Goal: Navigation & Orientation: Find specific page/section

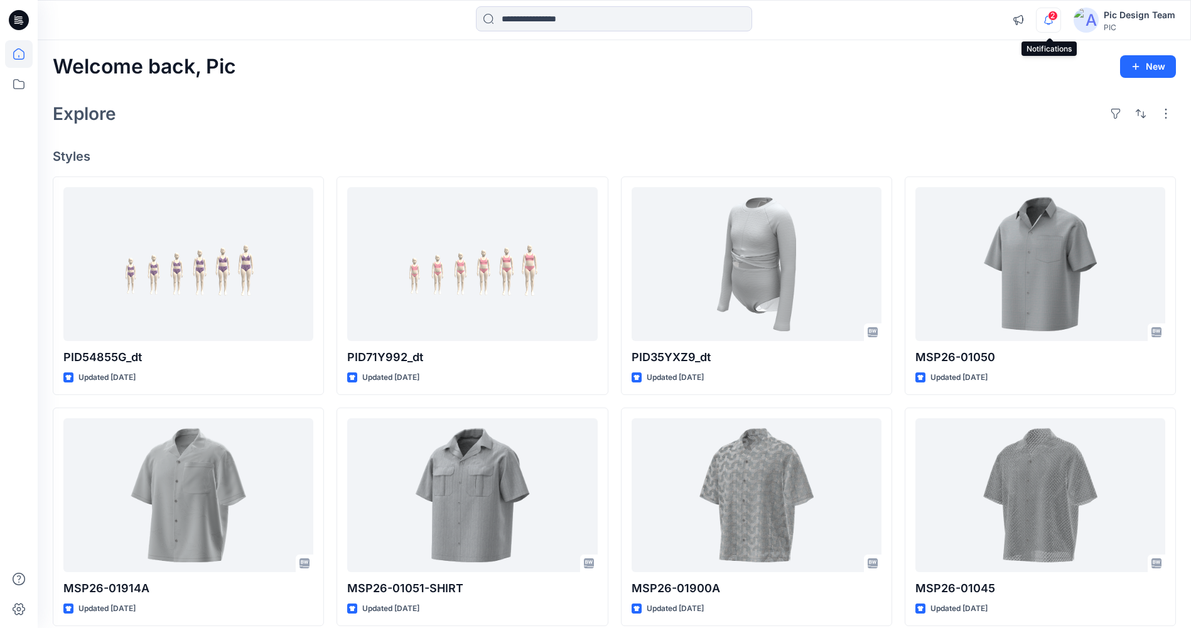
click at [1048, 18] on icon "button" at bounding box center [1048, 20] width 24 height 25
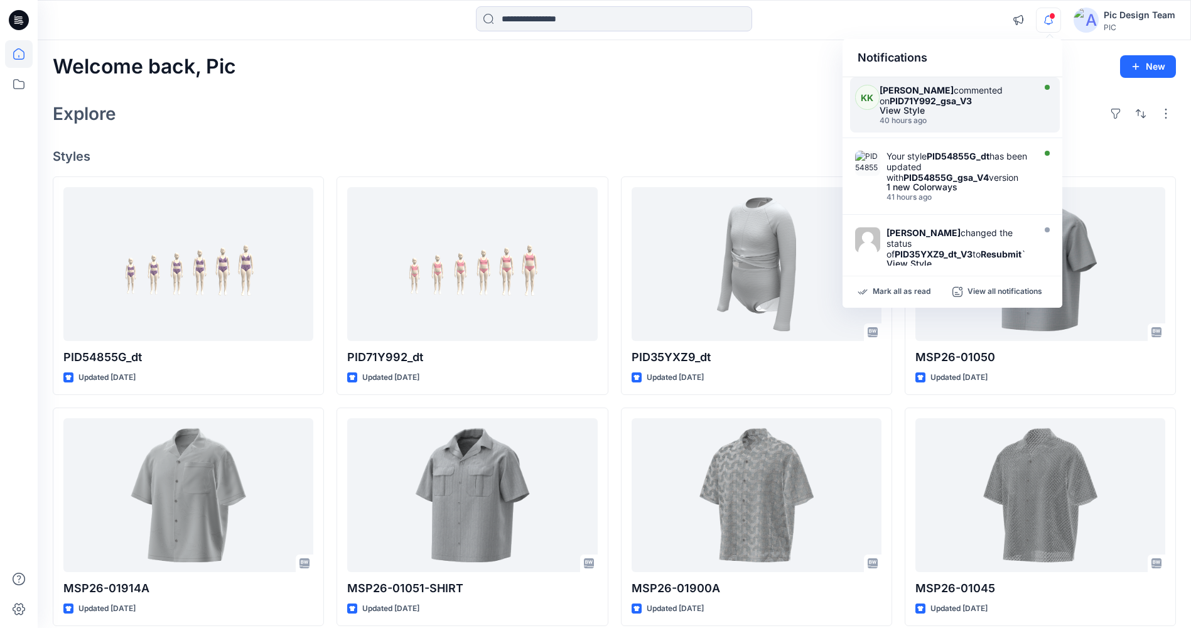
click at [896, 108] on div "View Style" at bounding box center [954, 110] width 151 height 9
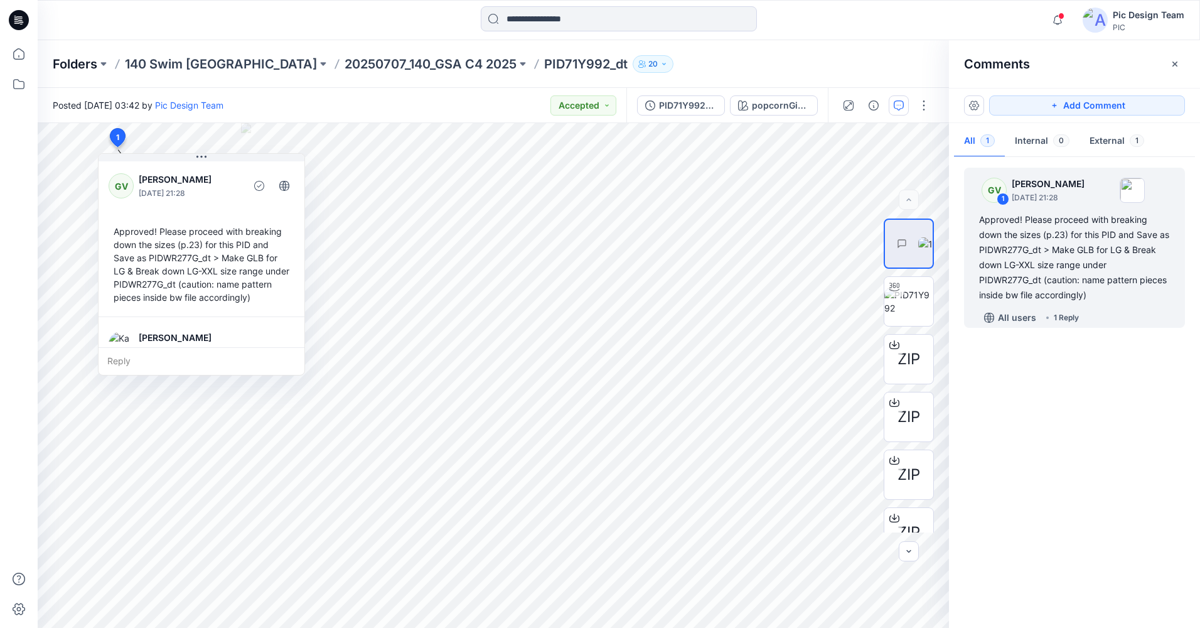
click at [70, 71] on p "Folders" at bounding box center [75, 64] width 45 height 18
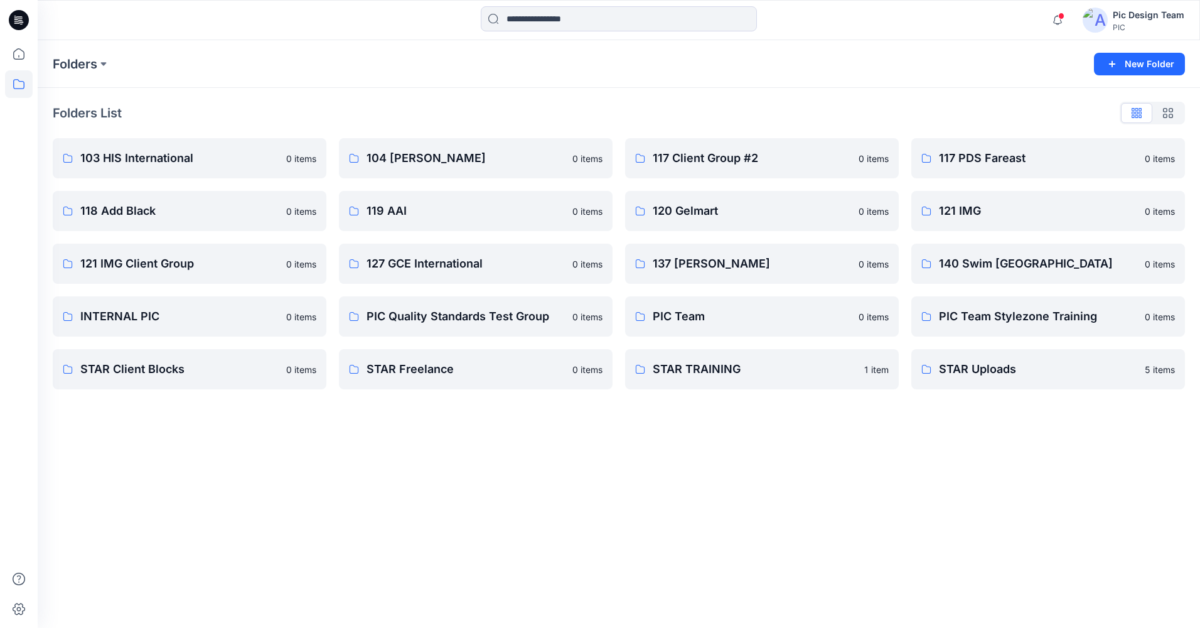
click at [10, 17] on icon at bounding box center [19, 20] width 20 height 20
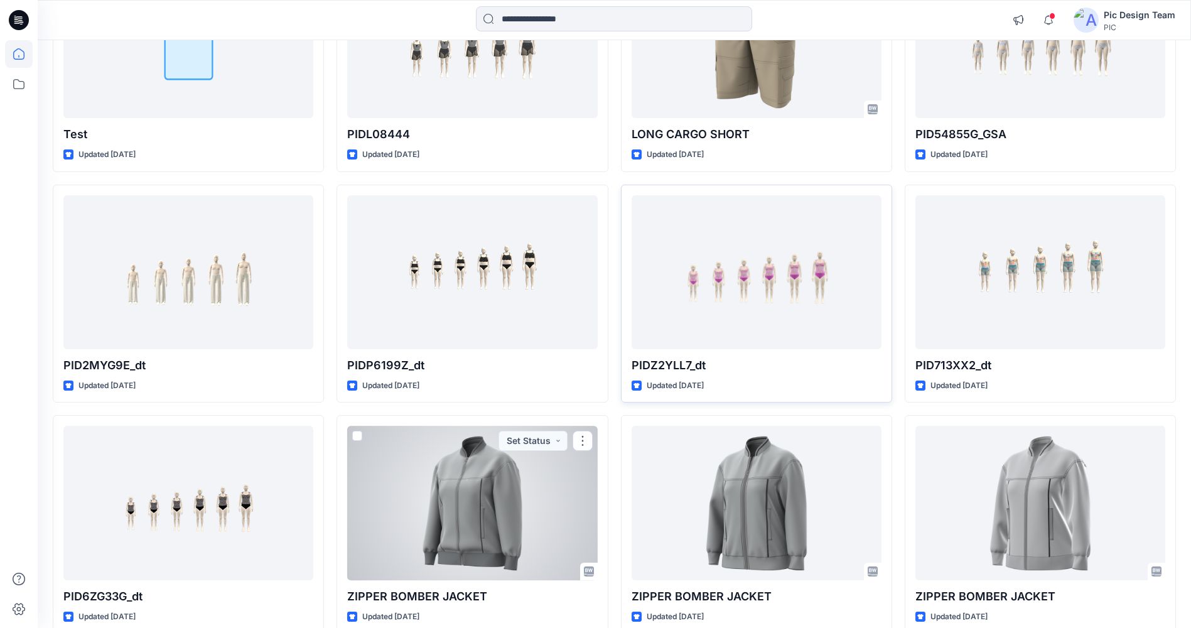
scroll to position [792, 0]
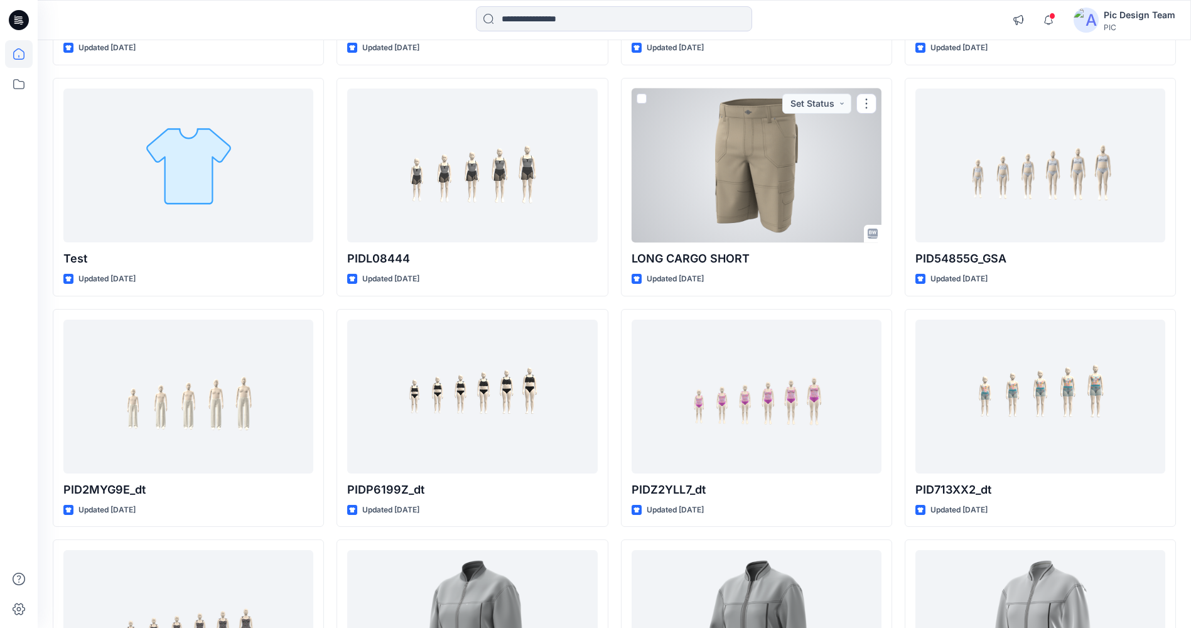
click at [660, 191] on div at bounding box center [757, 166] width 250 height 154
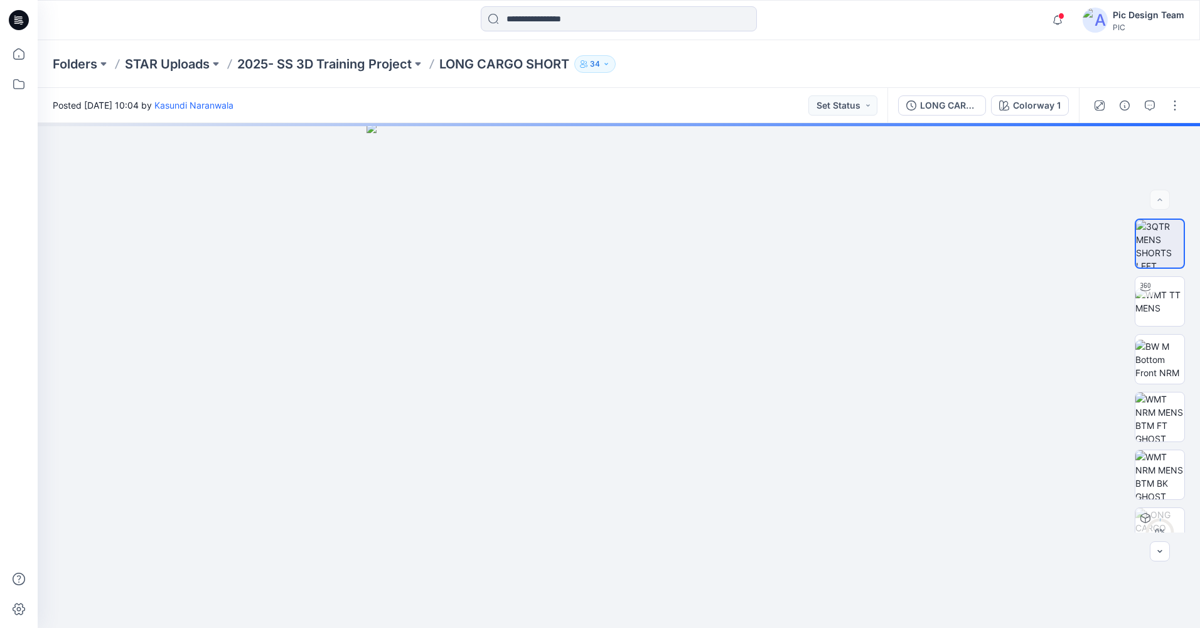
click at [19, 20] on icon at bounding box center [20, 20] width 5 height 1
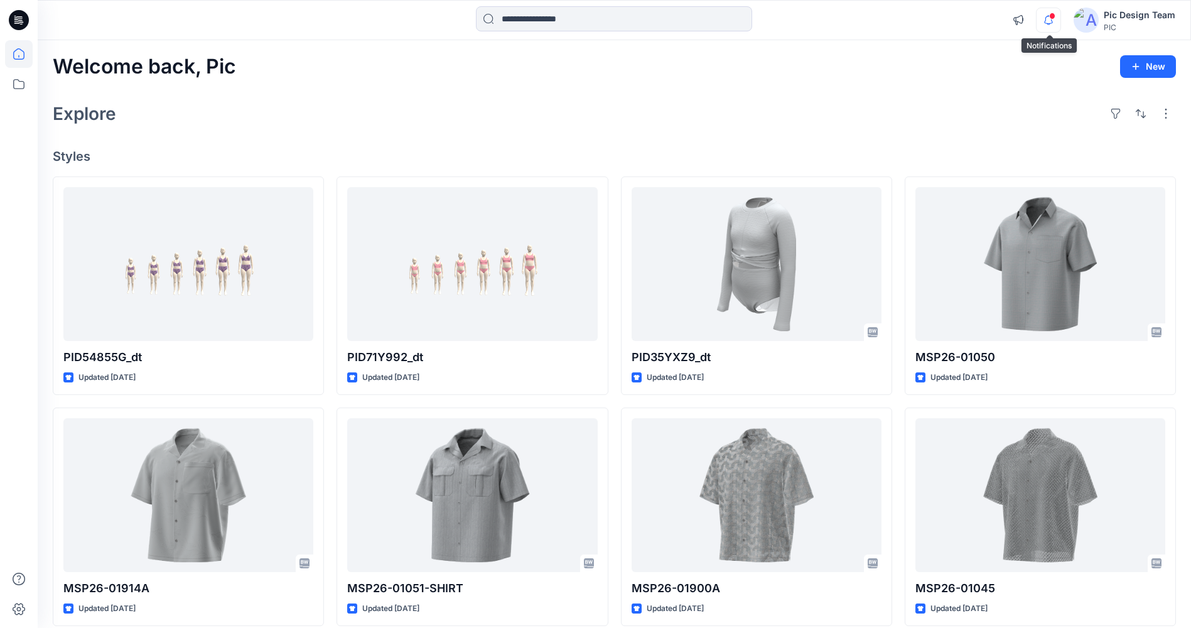
click at [1047, 19] on icon "button" at bounding box center [1048, 20] width 24 height 25
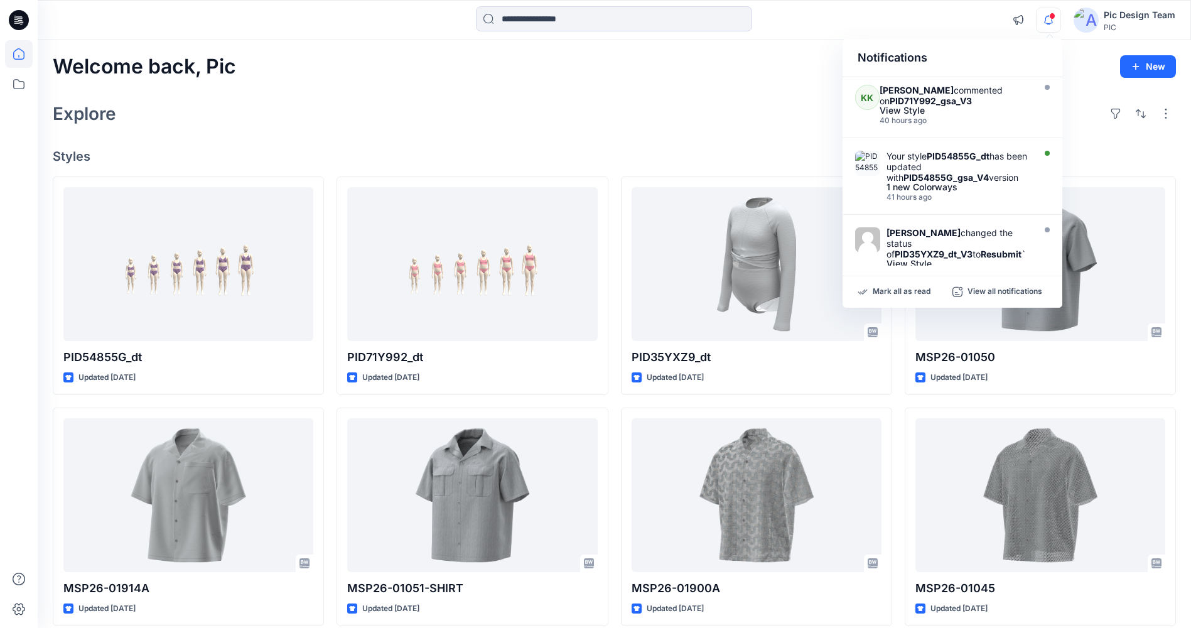
click at [746, 101] on div "Explore" at bounding box center [614, 114] width 1123 height 30
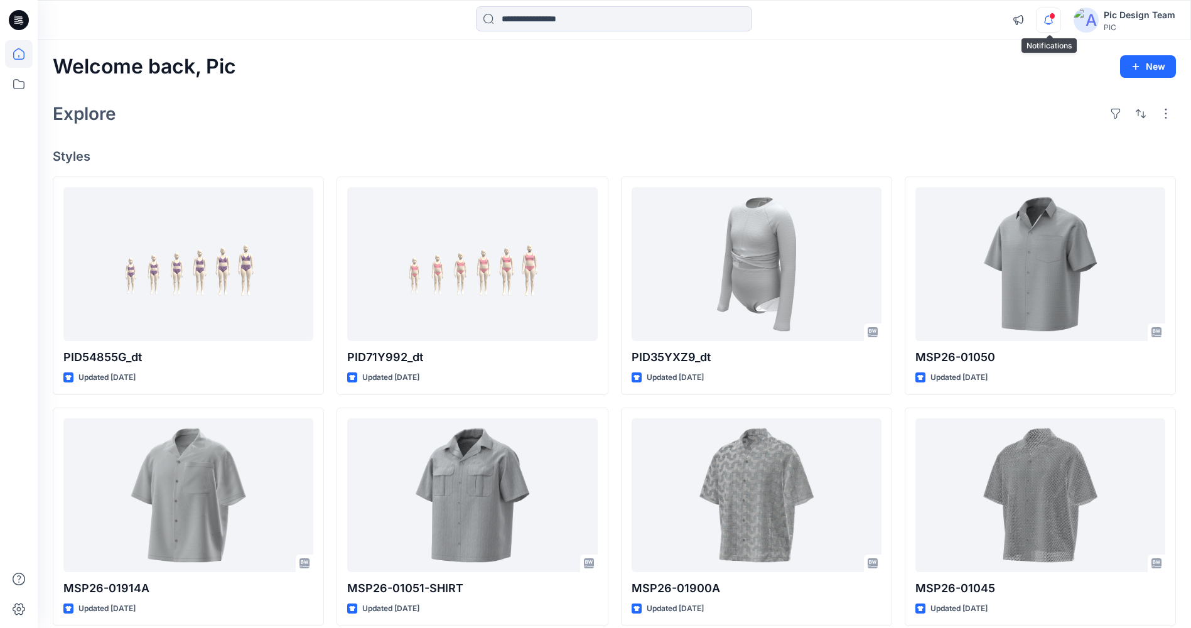
click at [1050, 16] on icon "button" at bounding box center [1048, 15] width 3 height 1
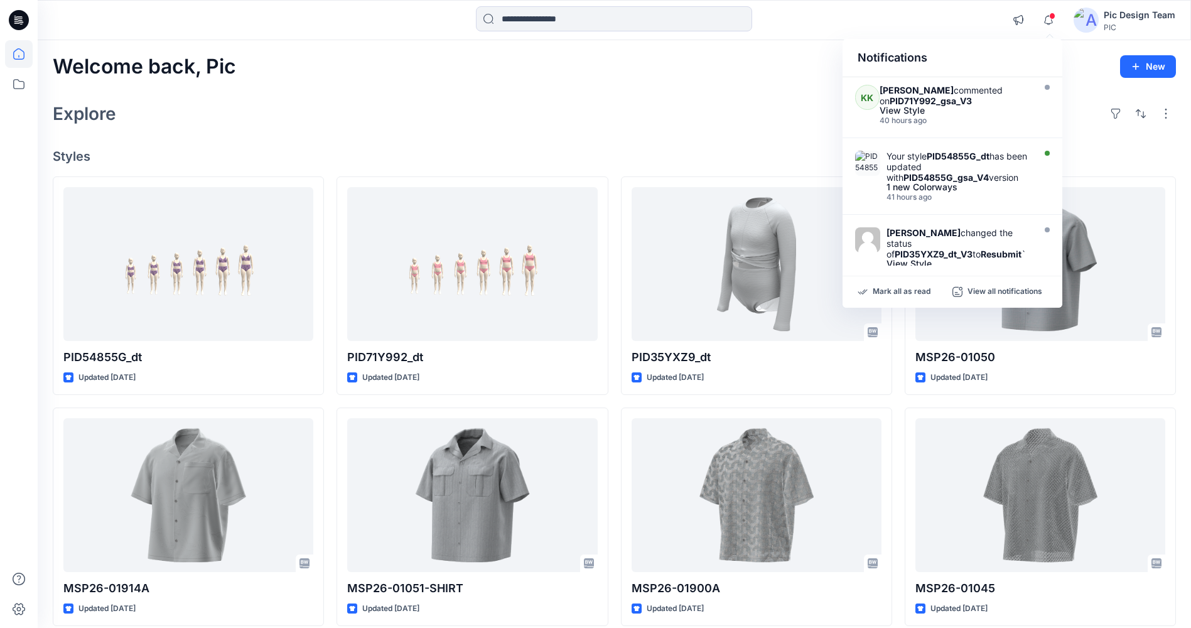
click at [902, 285] on div "Mark all as read View all notifications" at bounding box center [952, 291] width 220 height 31
click at [891, 293] on p "Mark all as read" at bounding box center [902, 291] width 58 height 11
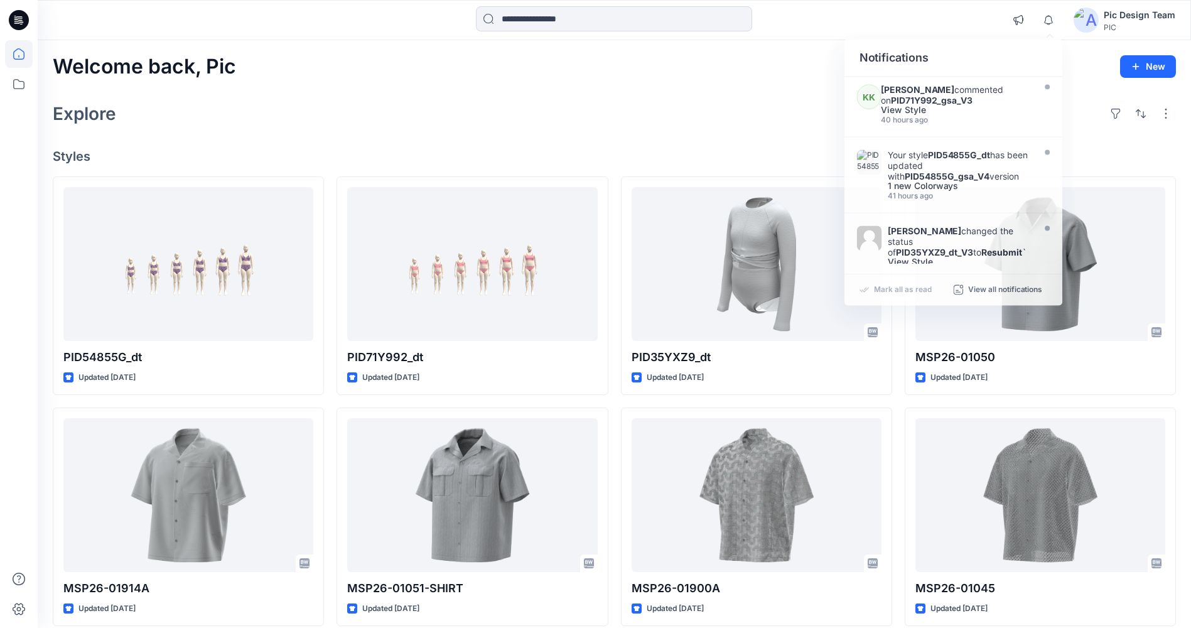
click at [780, 114] on div "Explore" at bounding box center [614, 114] width 1123 height 30
